Goal: Find contact information: Find contact information

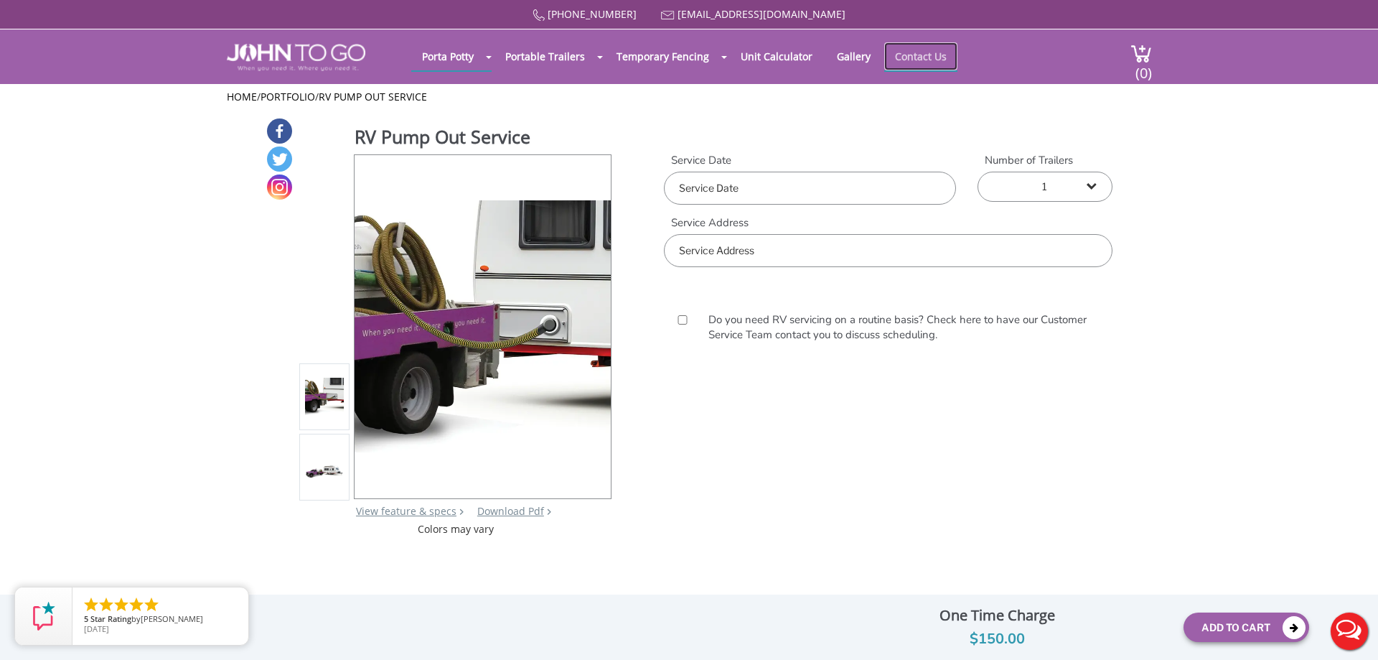
click at [940, 58] on link "Contact Us" at bounding box center [920, 56] width 73 height 28
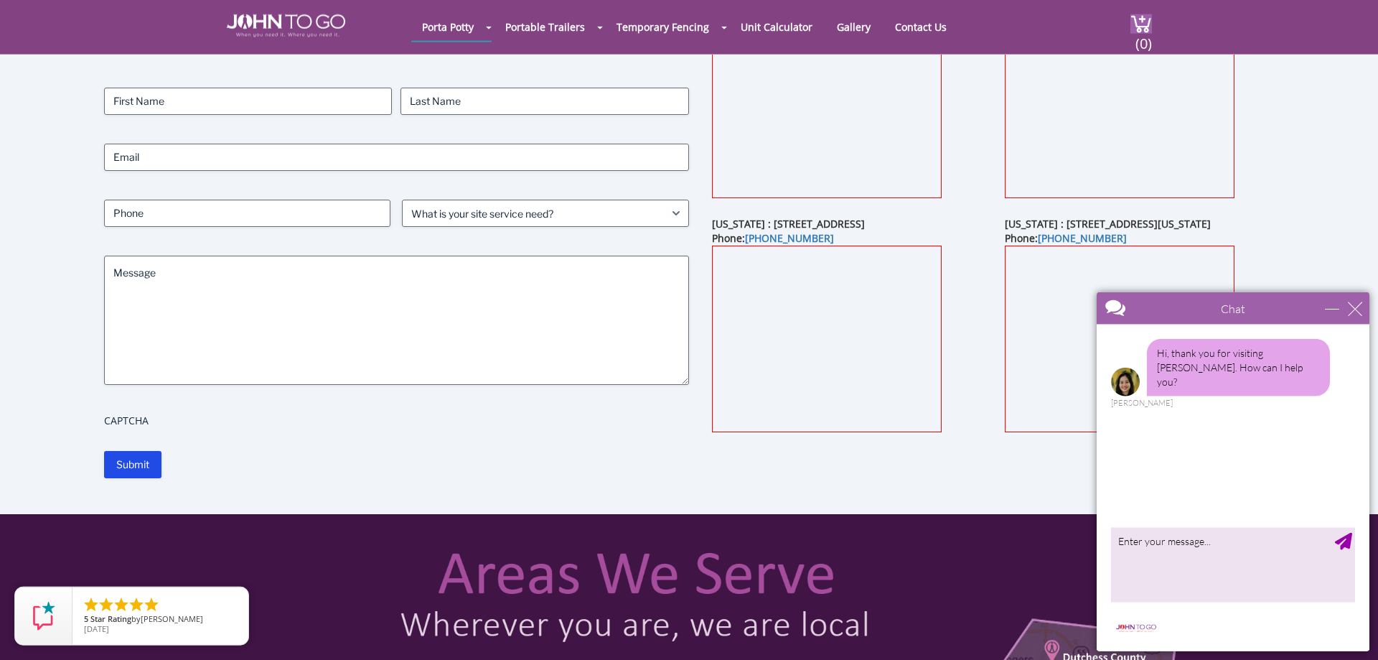
scroll to position [146, 0]
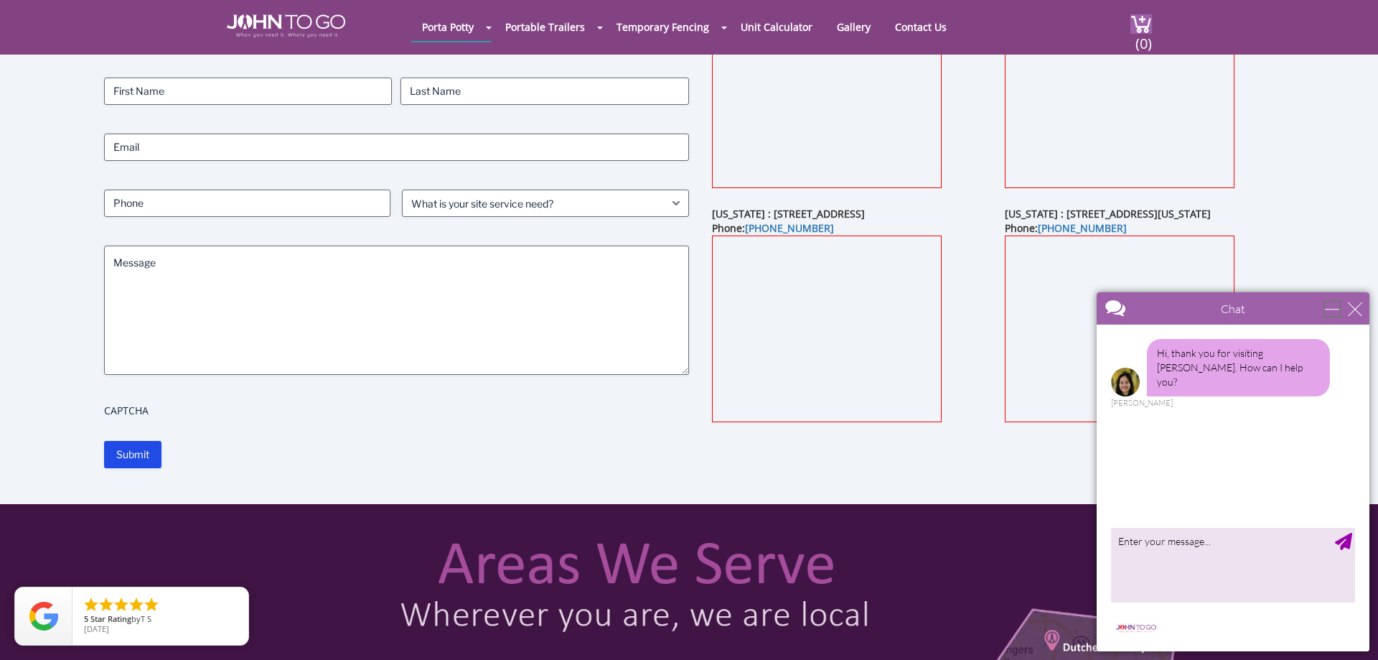
click at [1339, 309] on div "minimize" at bounding box center [1332, 308] width 14 height 14
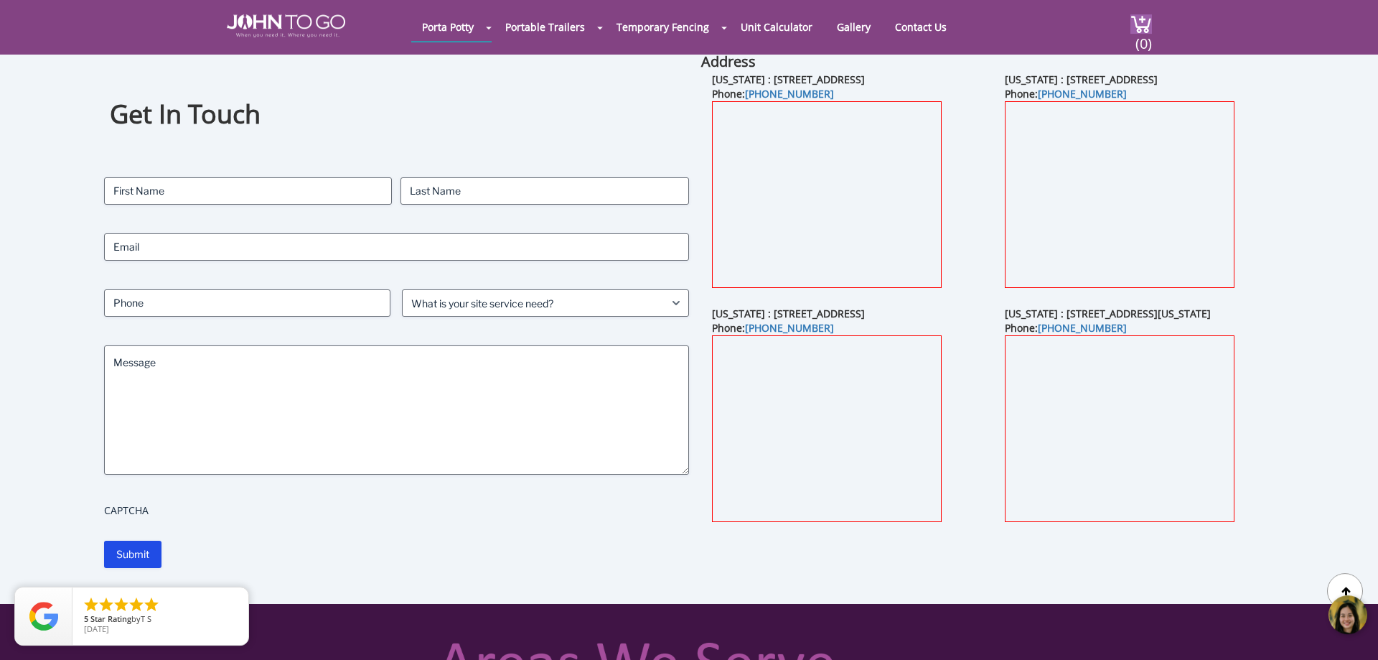
scroll to position [0, 0]
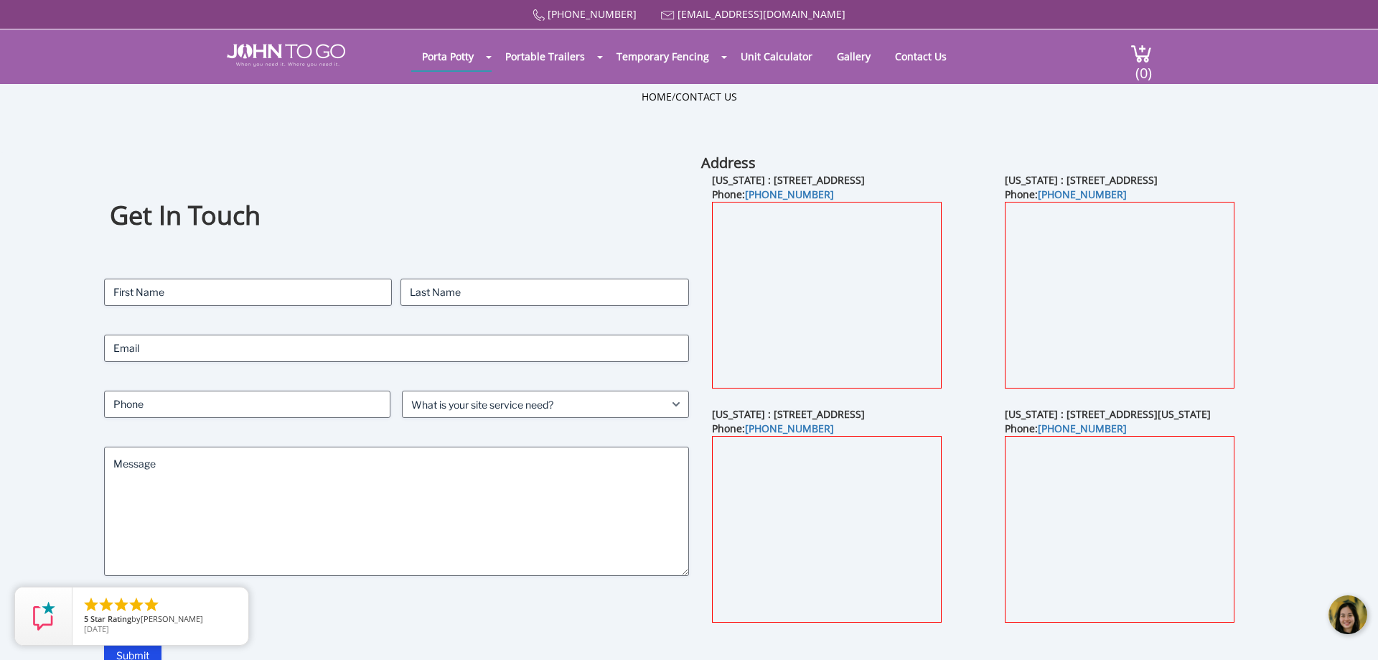
drag, startPoint x: 1072, startPoint y: 179, endPoint x: 1224, endPoint y: 182, distance: 151.5
click at [1158, 184] on b "[US_STATE] : [STREET_ADDRESS]" at bounding box center [1081, 180] width 153 height 14
copy b "[STREET_ADDRESS]"
